Goal: Navigation & Orientation: Find specific page/section

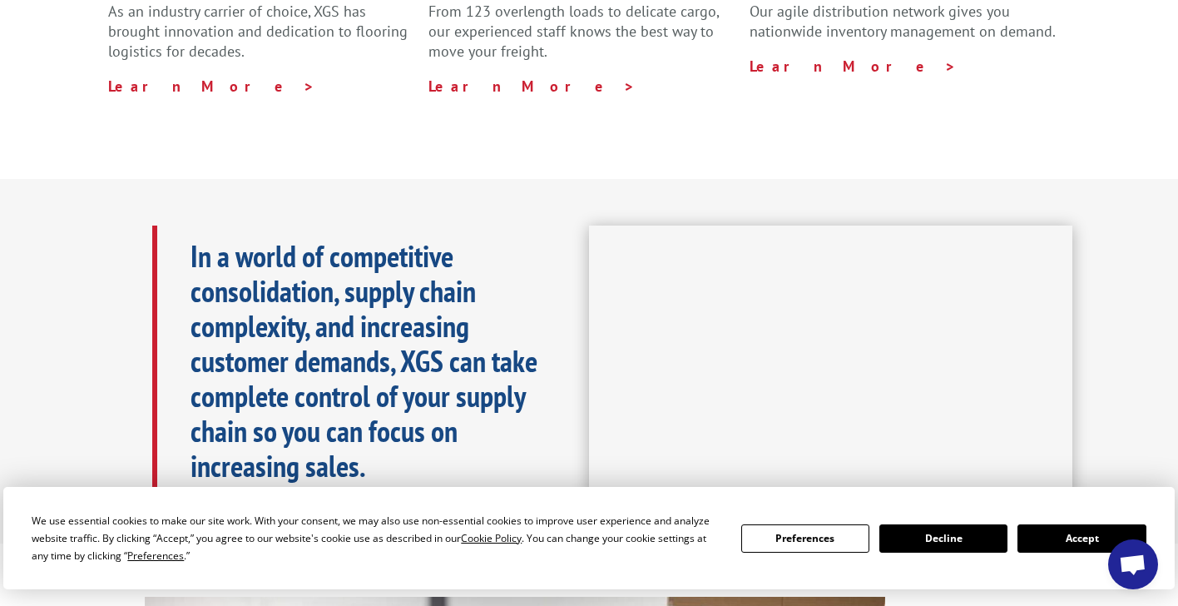
scroll to position [625, 0]
click at [939, 542] on button "Decline" at bounding box center [943, 538] width 128 height 28
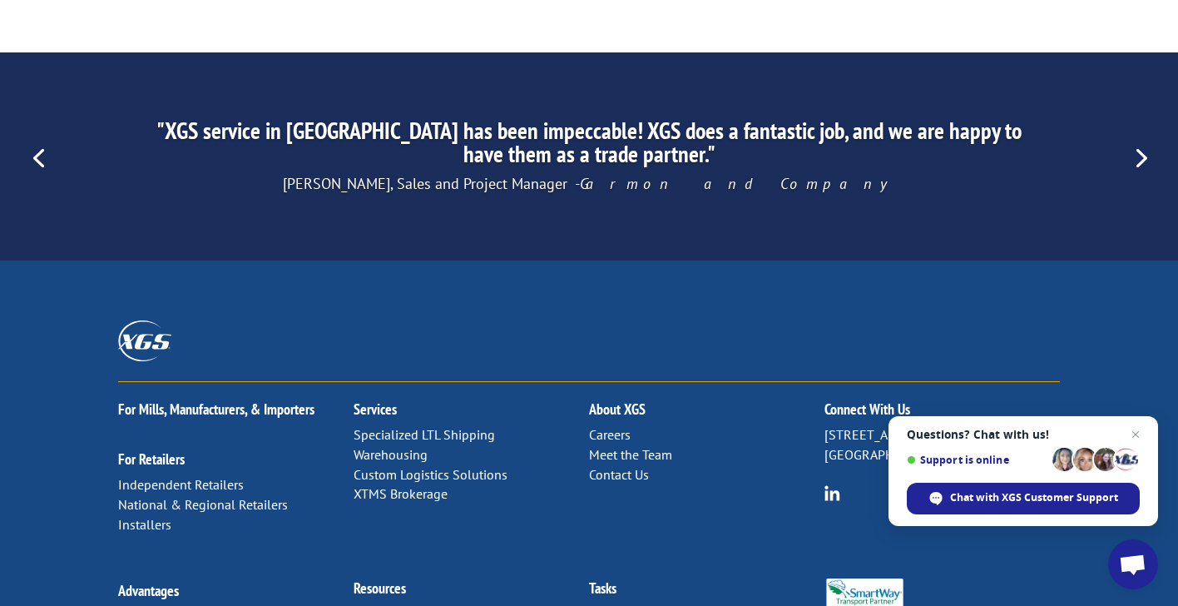
scroll to position [2639, 0]
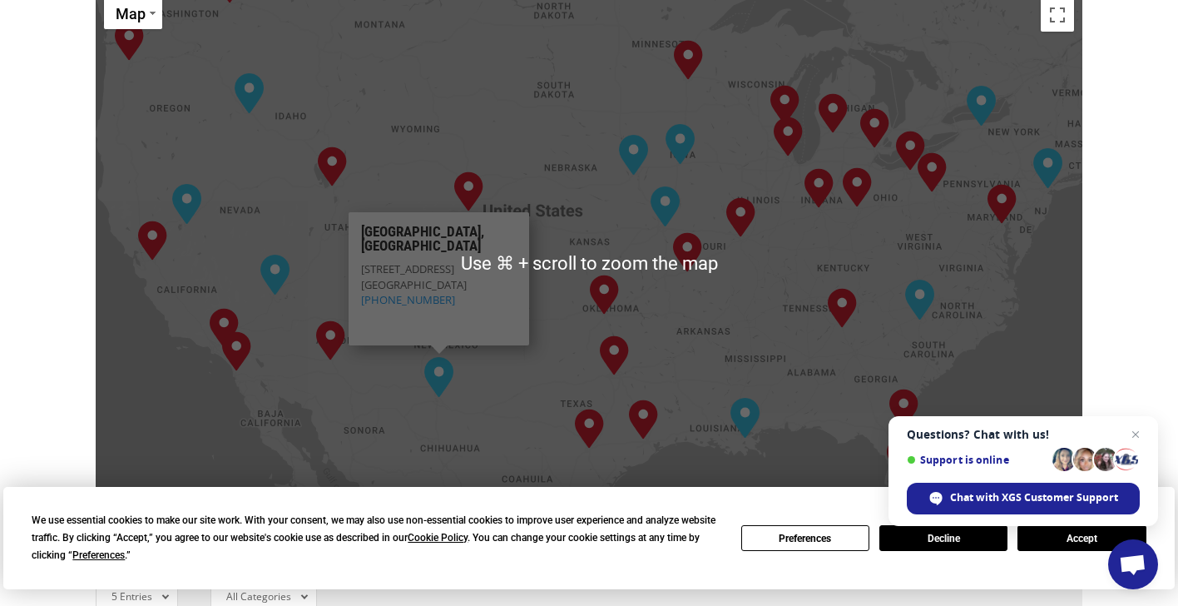
scroll to position [874, 0]
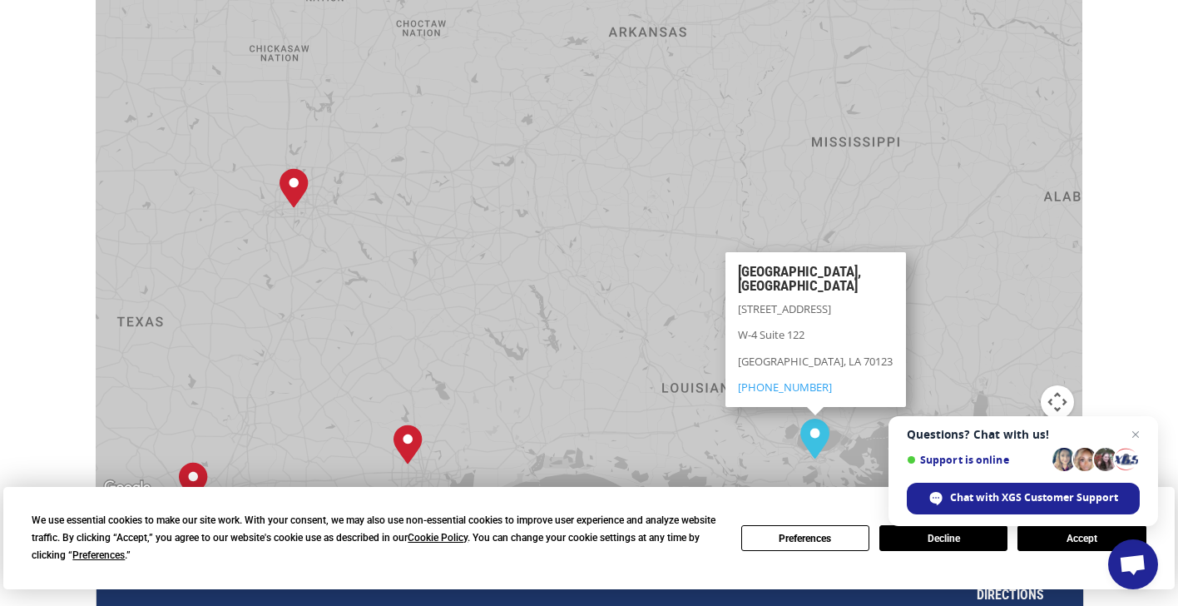
drag, startPoint x: 544, startPoint y: 239, endPoint x: 735, endPoint y: 75, distance: 252.0
click at [735, 75] on div "[GEOGRAPHIC_DATA], [GEOGRAPHIC_DATA] [GEOGRAPHIC_DATA], [GEOGRAPHIC_DATA] [GEOG…" at bounding box center [589, 224] width 987 height 547
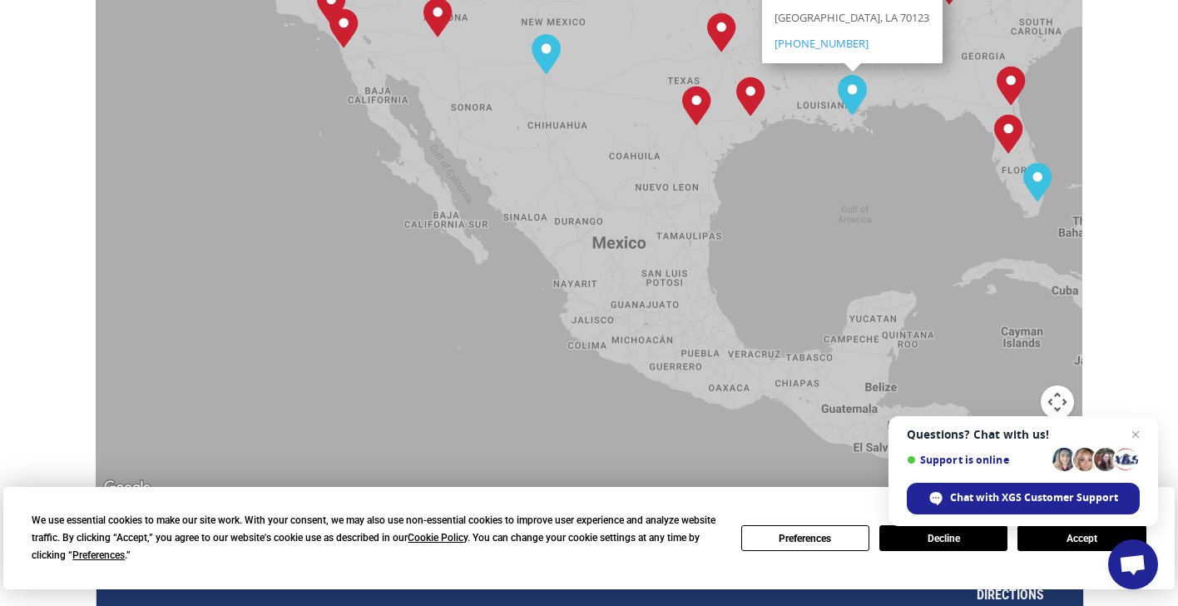
drag, startPoint x: 658, startPoint y: 129, endPoint x: 607, endPoint y: 275, distance: 155.0
click at [607, 275] on div "[GEOGRAPHIC_DATA], [GEOGRAPHIC_DATA] [GEOGRAPHIC_DATA], [GEOGRAPHIC_DATA] [GEOG…" at bounding box center [589, 224] width 987 height 547
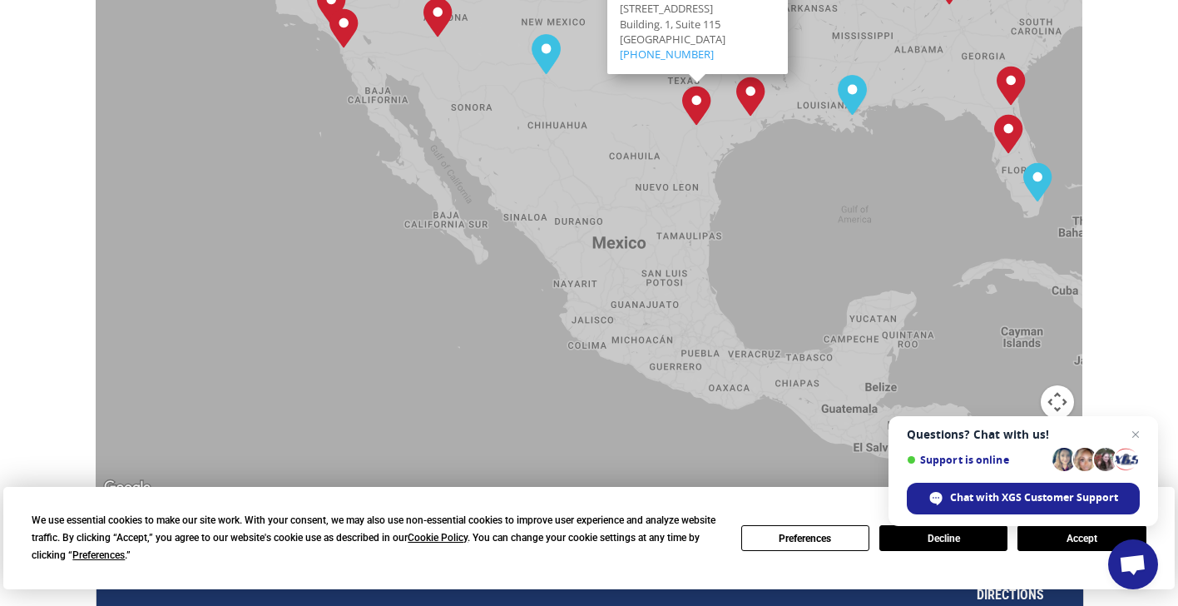
click at [698, 86] on img "San Antonio, TX" at bounding box center [696, 106] width 29 height 40
click at [696, 86] on img "San Antonio, TX" at bounding box center [696, 106] width 29 height 40
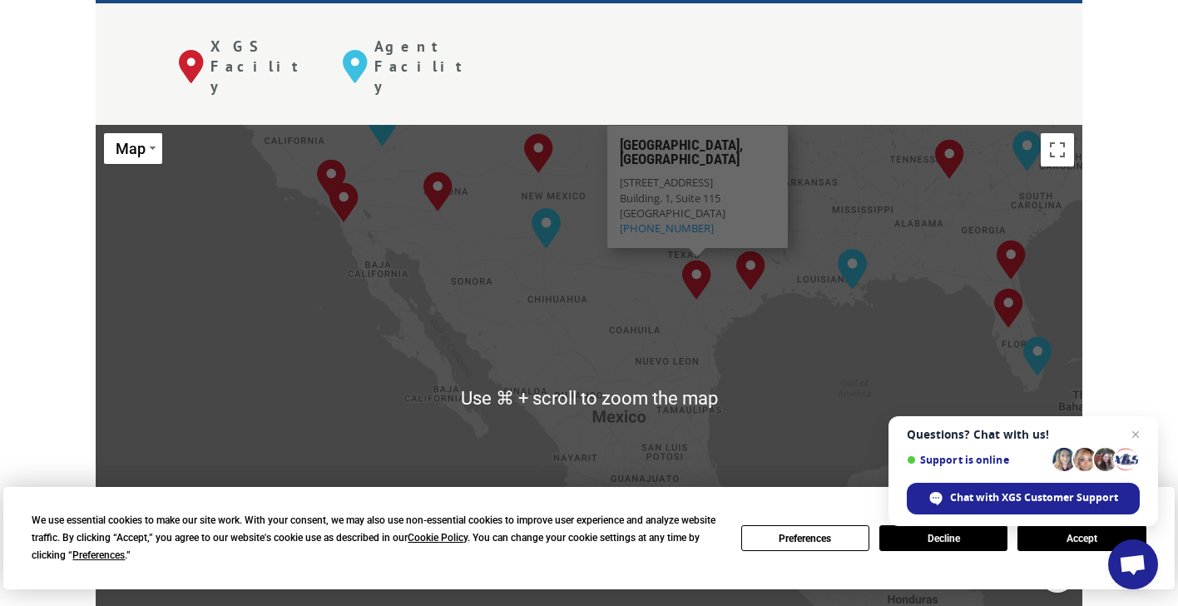
scroll to position [692, 0]
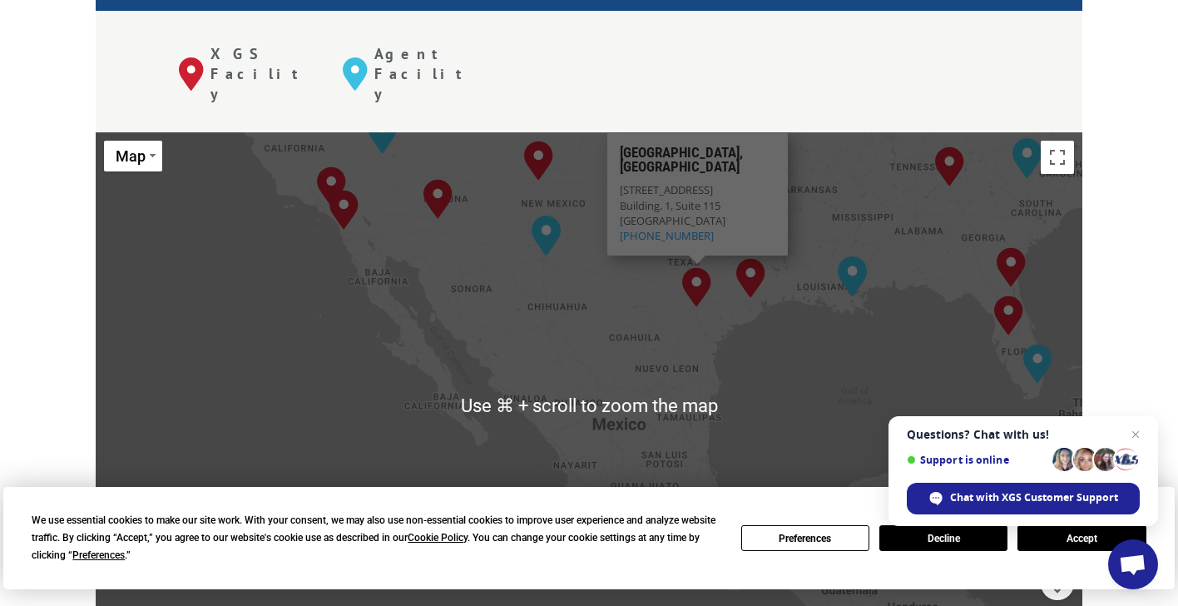
click at [977, 339] on div "[GEOGRAPHIC_DATA], [GEOGRAPHIC_DATA] [GEOGRAPHIC_DATA], [GEOGRAPHIC_DATA] [GEOG…" at bounding box center [589, 405] width 987 height 547
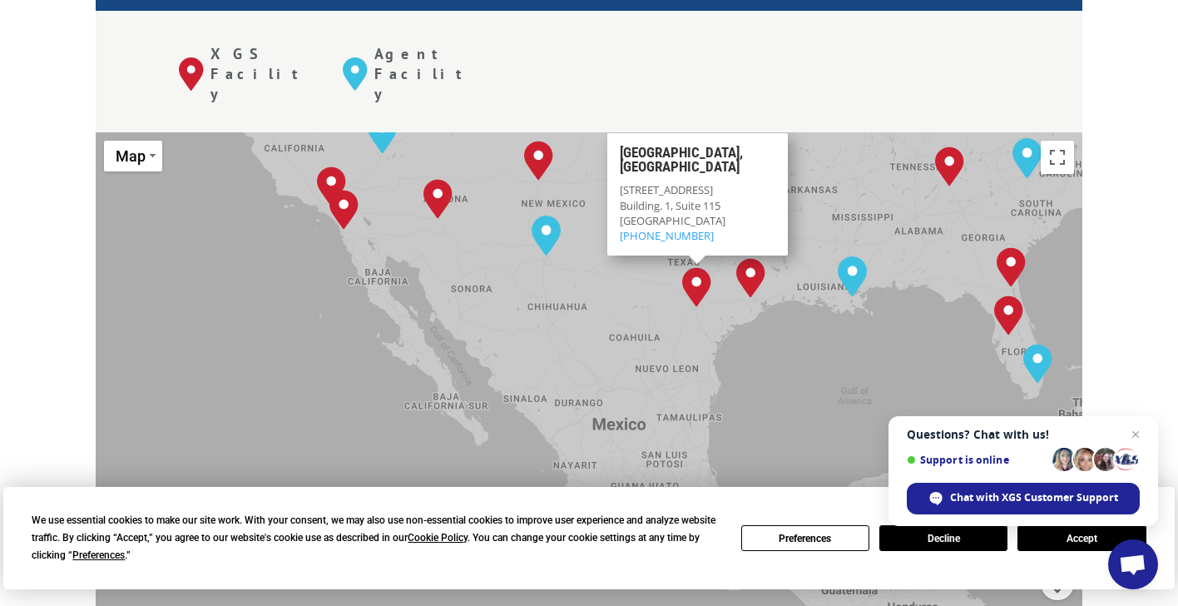
click at [695, 267] on img "San Antonio, TX" at bounding box center [696, 287] width 29 height 40
